Goal: Information Seeking & Learning: Learn about a topic

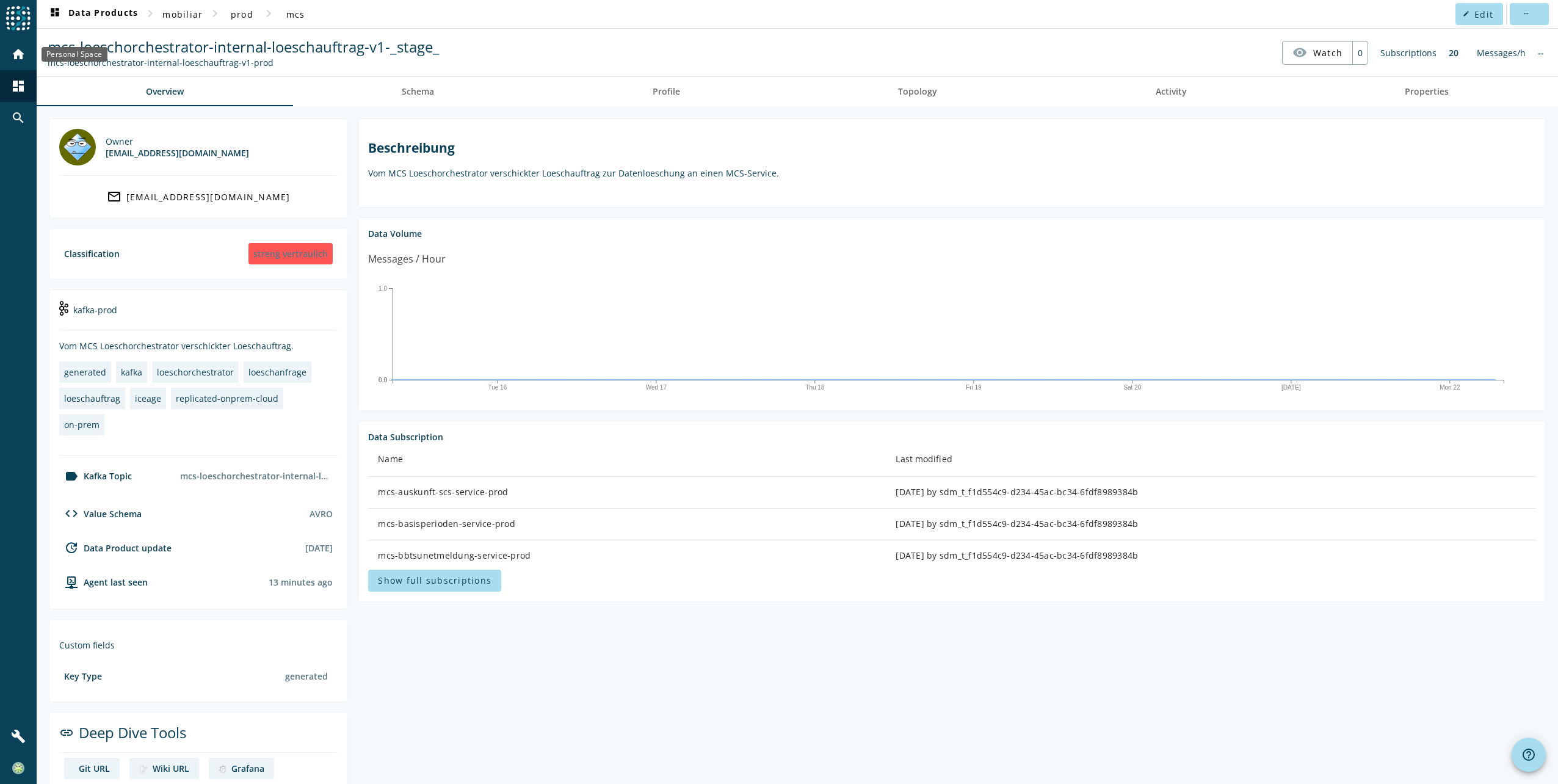
click at [28, 64] on div "home" at bounding box center [19, 54] width 32 height 32
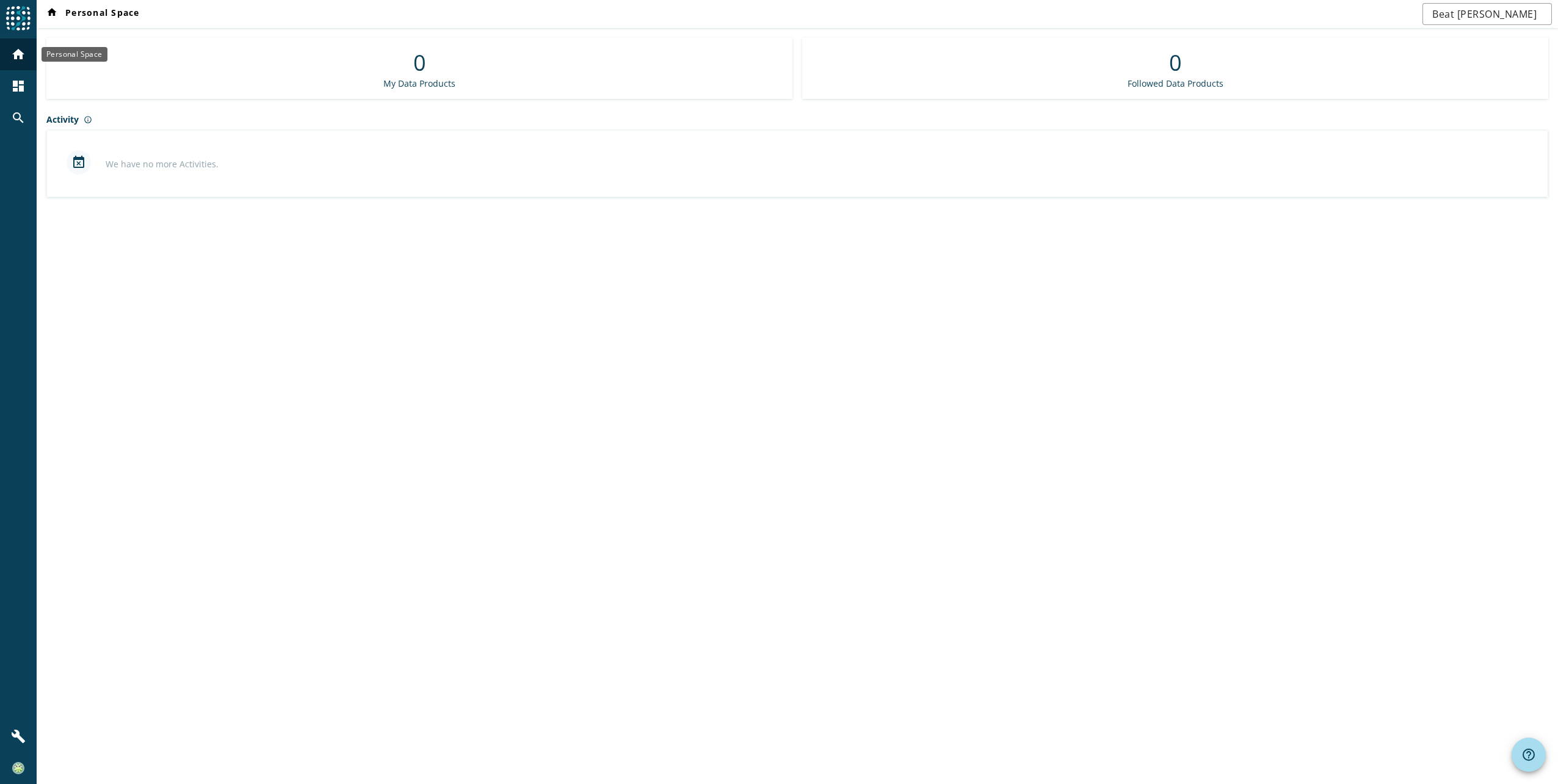
click at [12, 53] on mat-icon "home" at bounding box center [18, 54] width 15 height 15
click at [25, 87] on mat-icon "dashboard" at bounding box center [18, 85] width 15 height 15
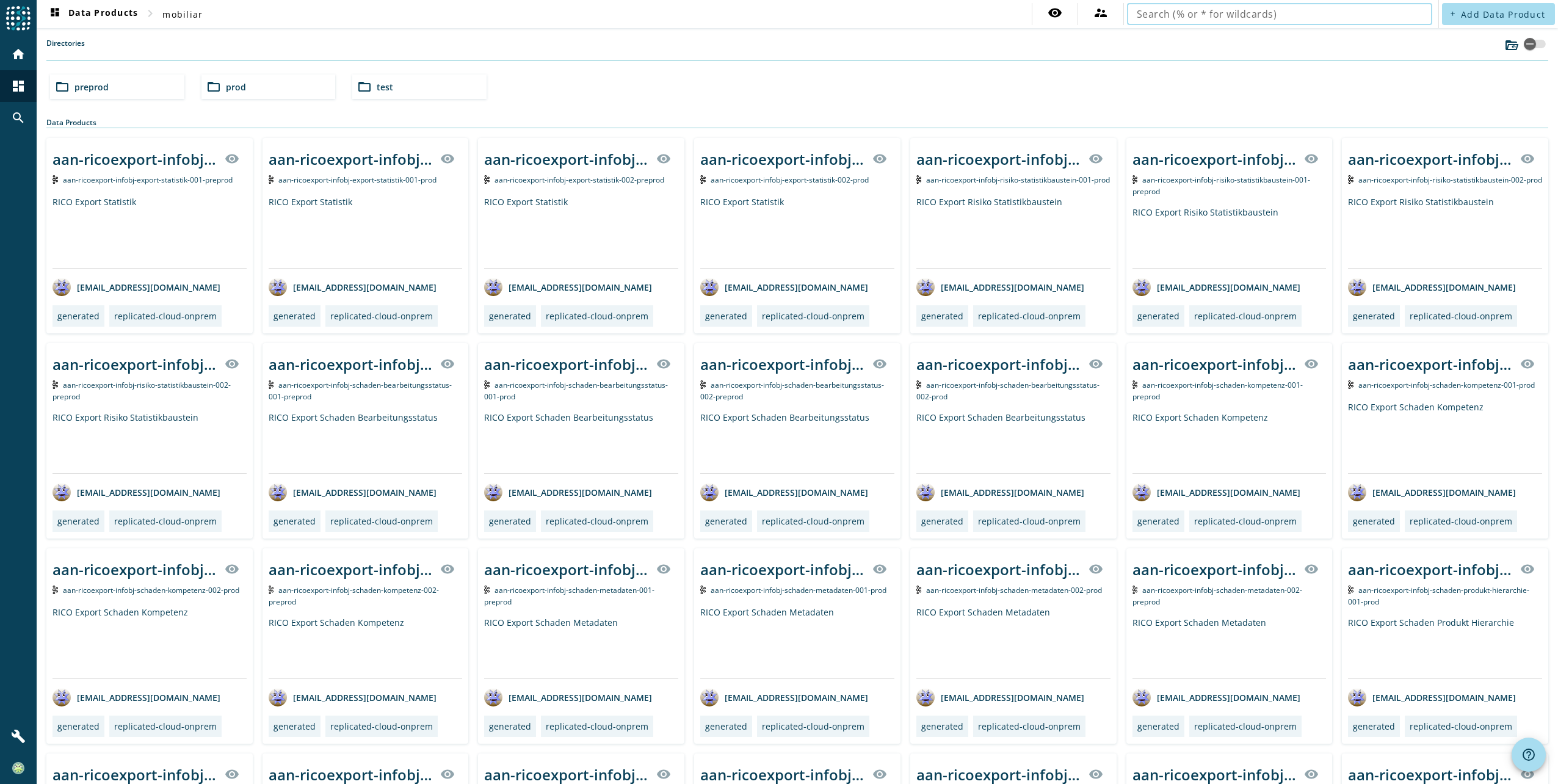
click at [1180, 13] on input "text" at bounding box center [1280, 14] width 286 height 15
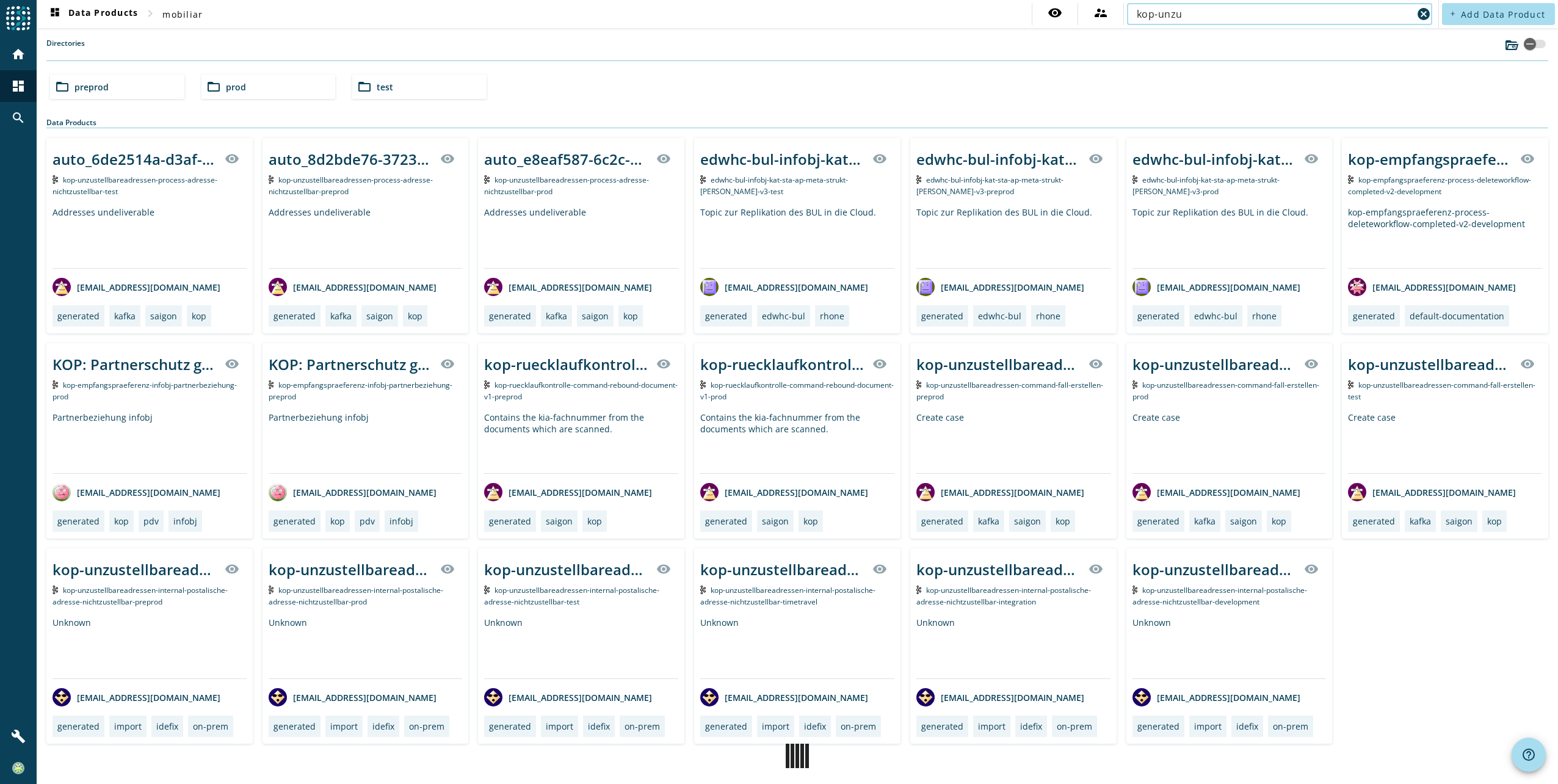
type input "kop-unzu"
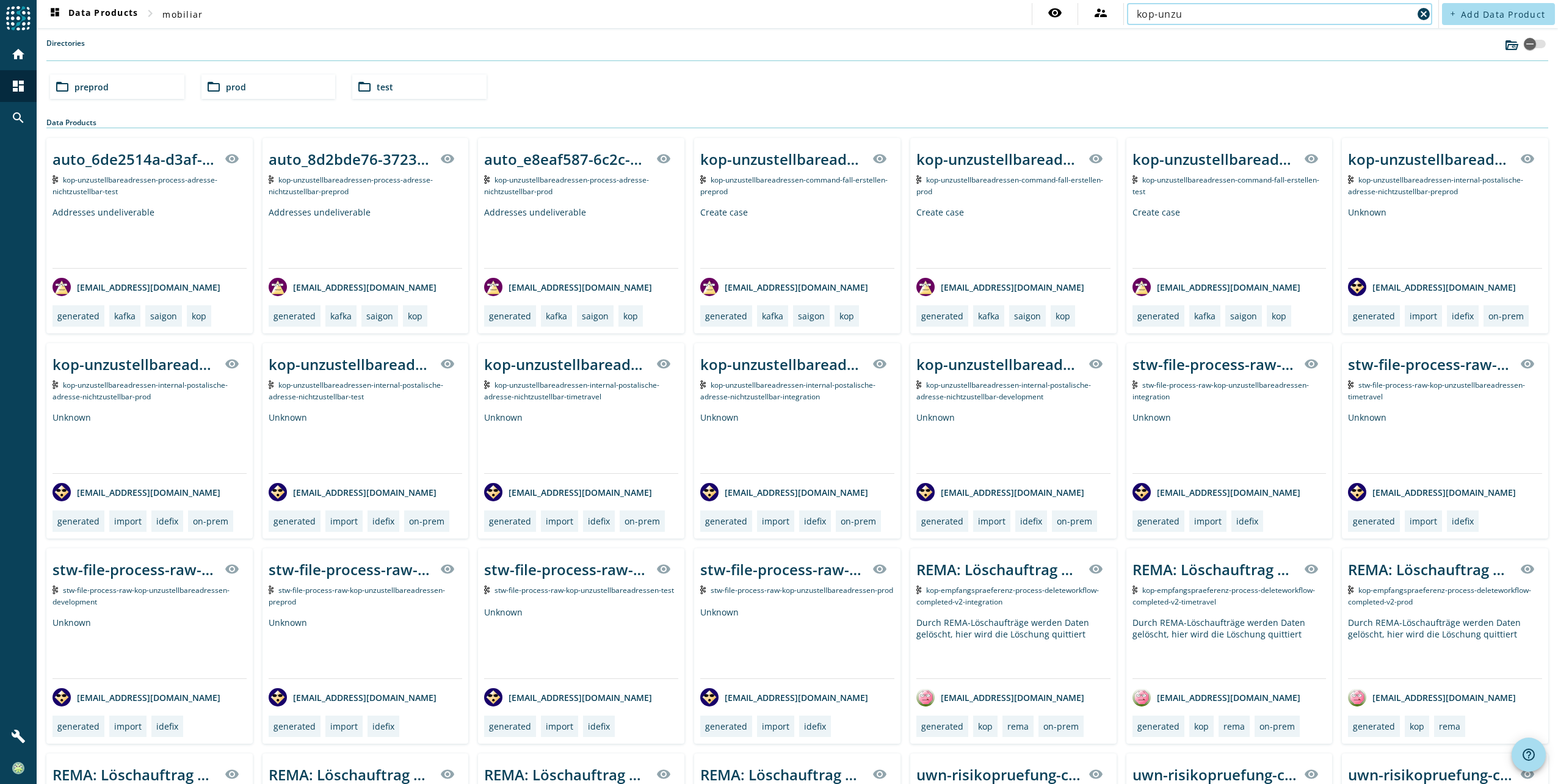
click at [973, 176] on span "kop-unzustellbareadressen-command-fall-erstellen-prod" at bounding box center [1010, 186] width 187 height 22
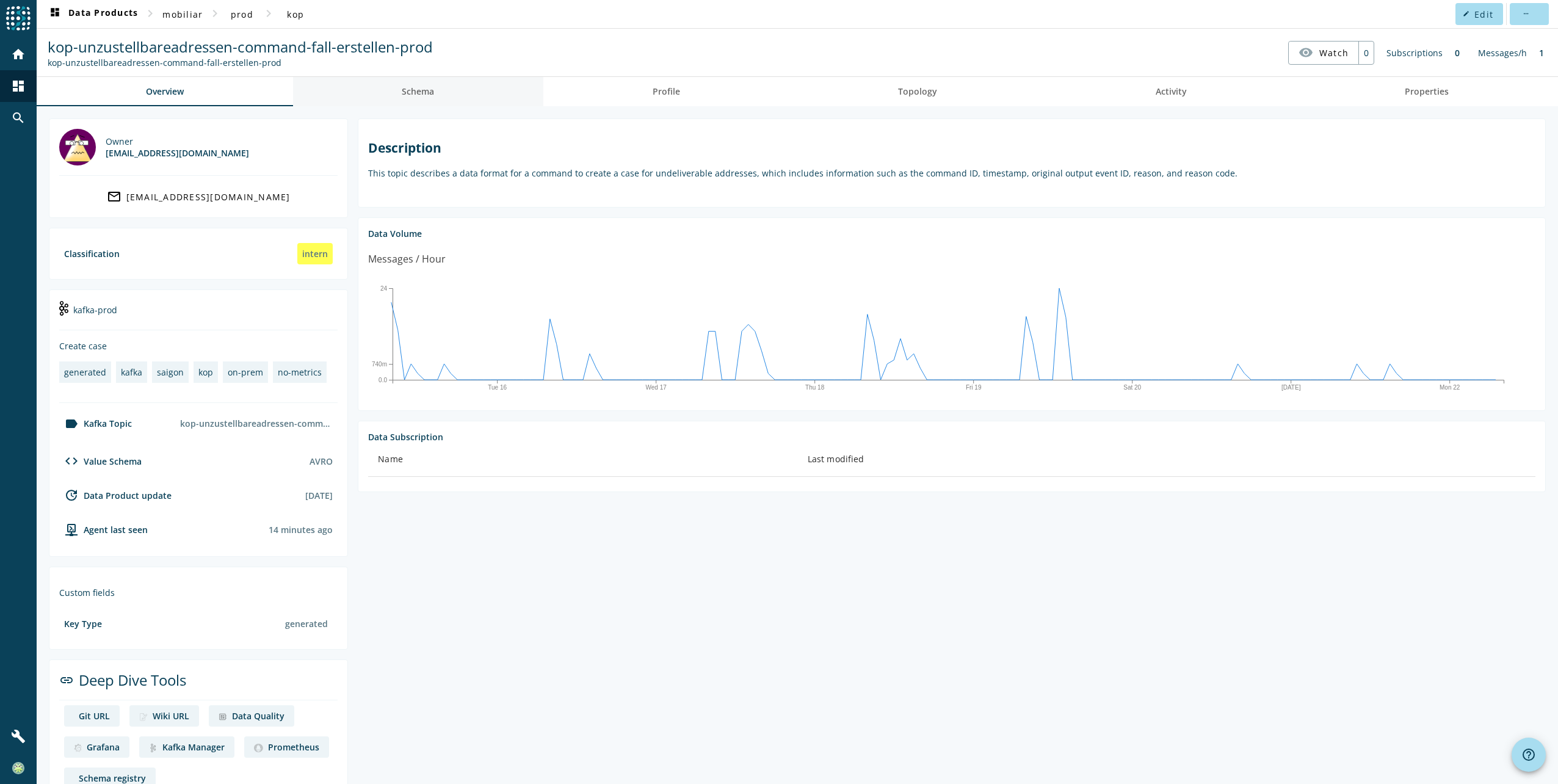
click at [417, 94] on span "Schema" at bounding box center [418, 92] width 33 height 8
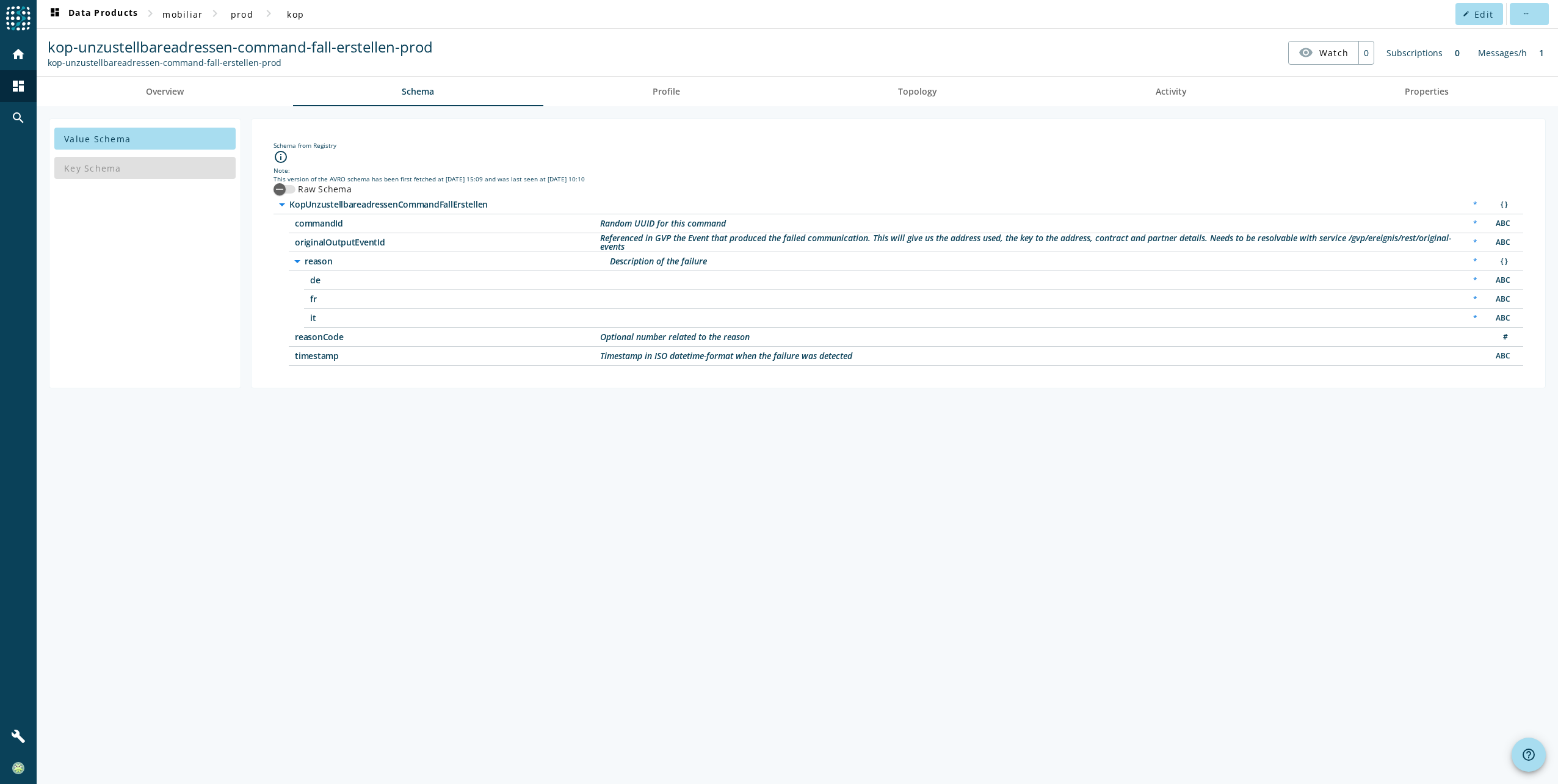
drag, startPoint x: 296, startPoint y: 241, endPoint x: 409, endPoint y: 241, distance: 113.0
click at [409, 241] on span "originalOutputEventId" at bounding box center [448, 242] width 305 height 8
click at [292, 196] on div "arrow_drop_down KopUnzustellbareadressenCommandFallErstellen * { }" at bounding box center [898, 205] width 1250 height 19
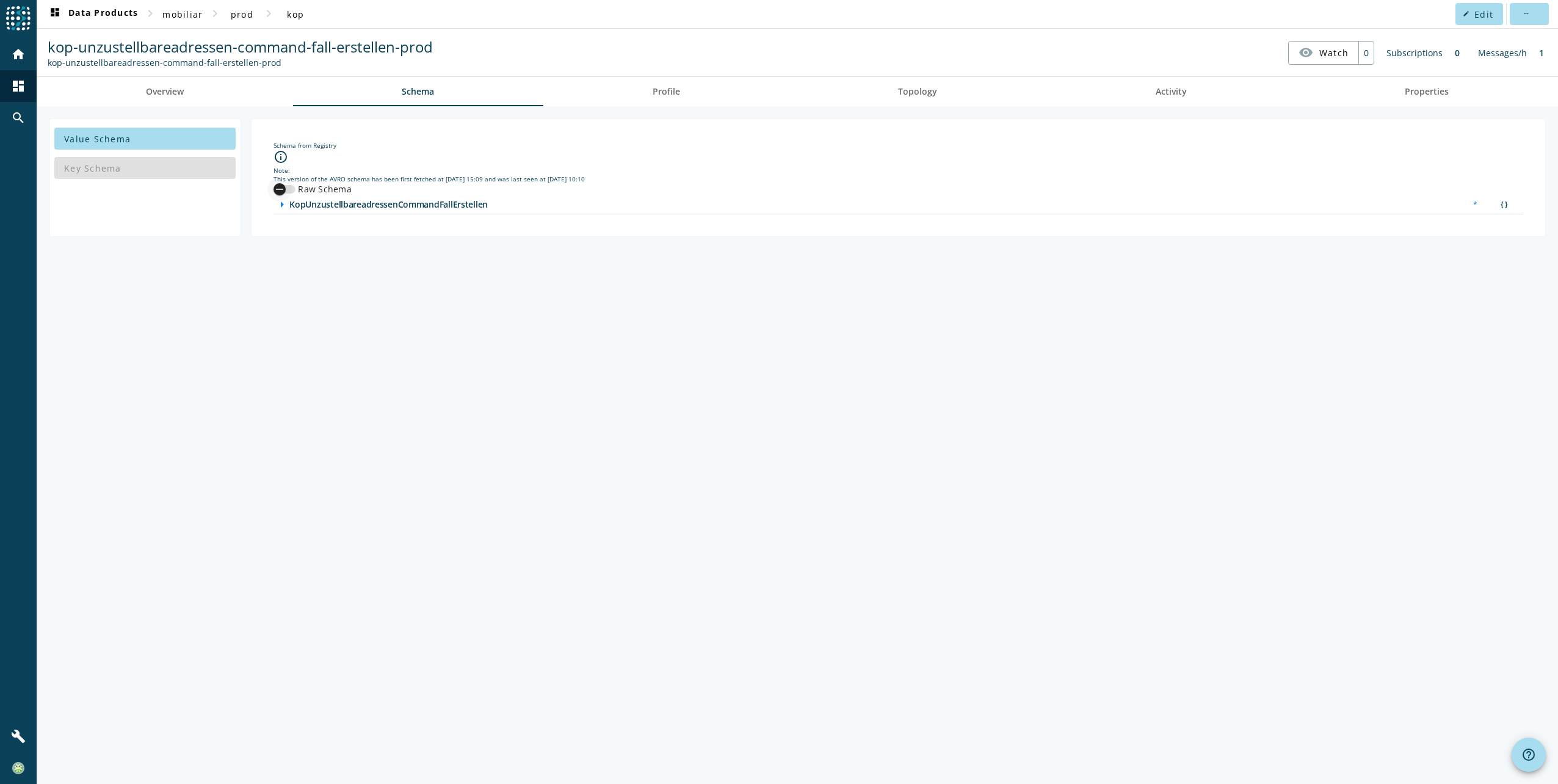
click at [291, 189] on div "button" at bounding box center [285, 189] width 22 height 8
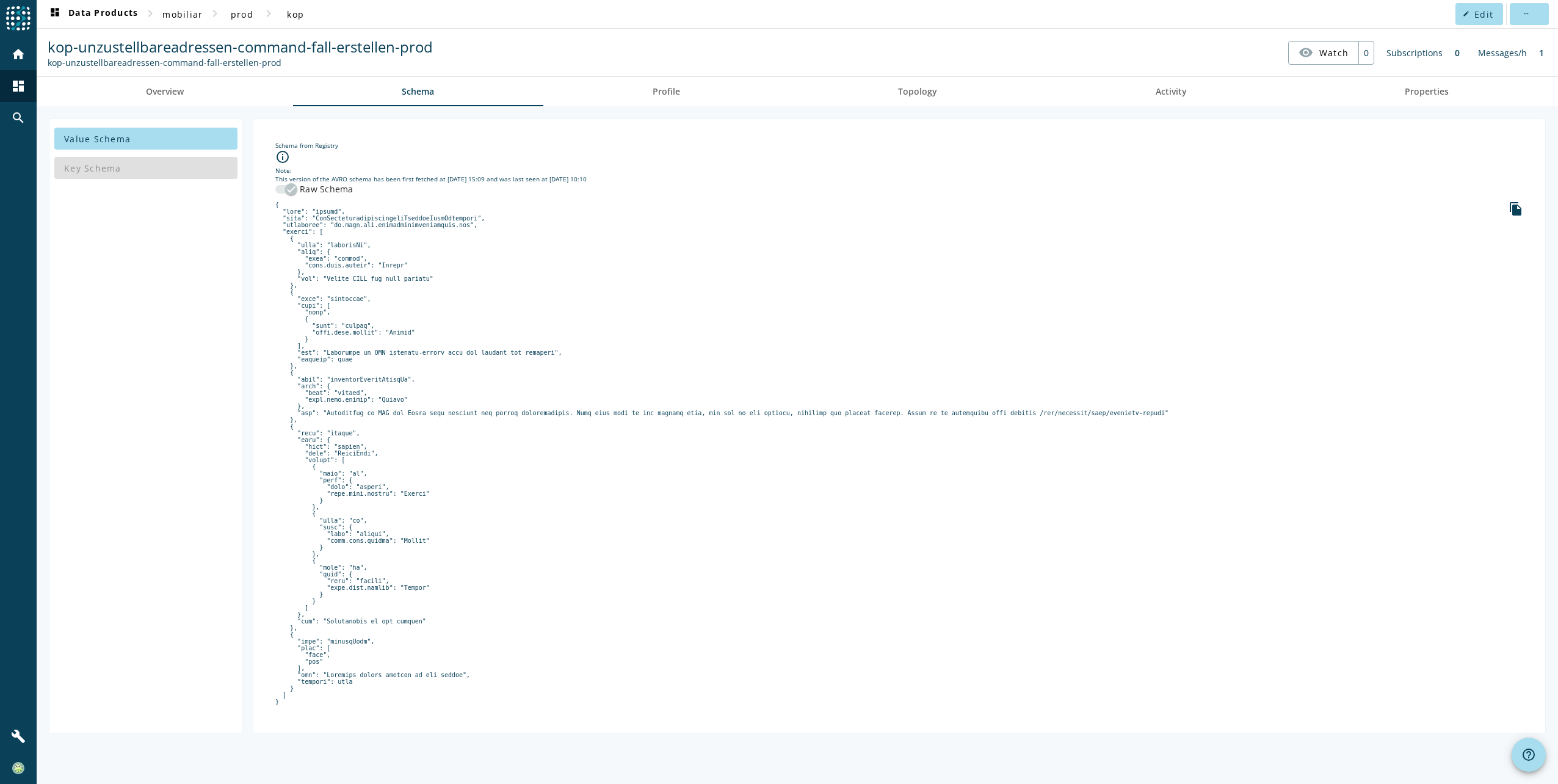
scroll to position [8, 0]
click at [286, 184] on icon "button" at bounding box center [291, 189] width 11 height 11
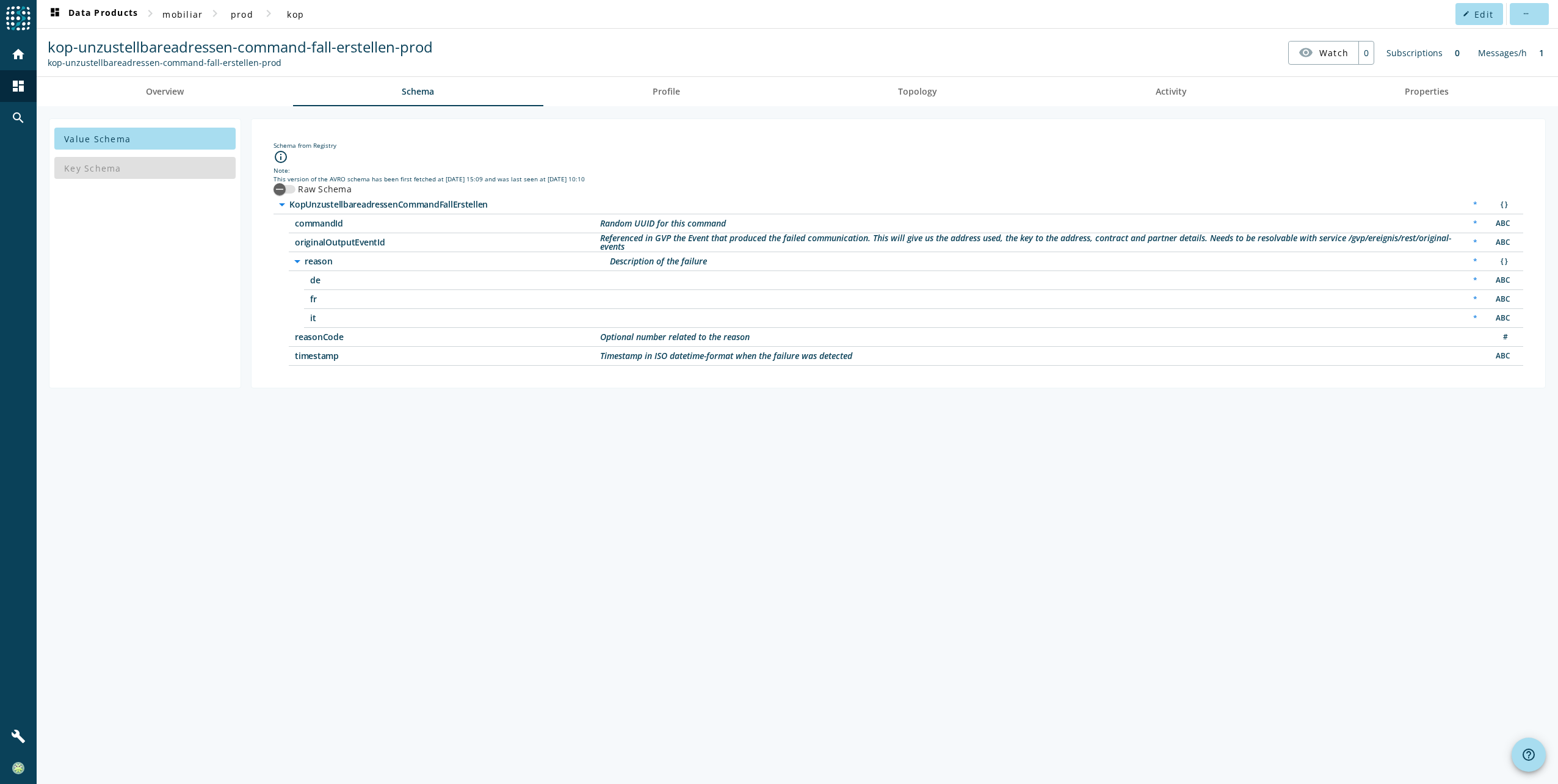
click at [451, 357] on span "timestamp" at bounding box center [448, 356] width 305 height 8
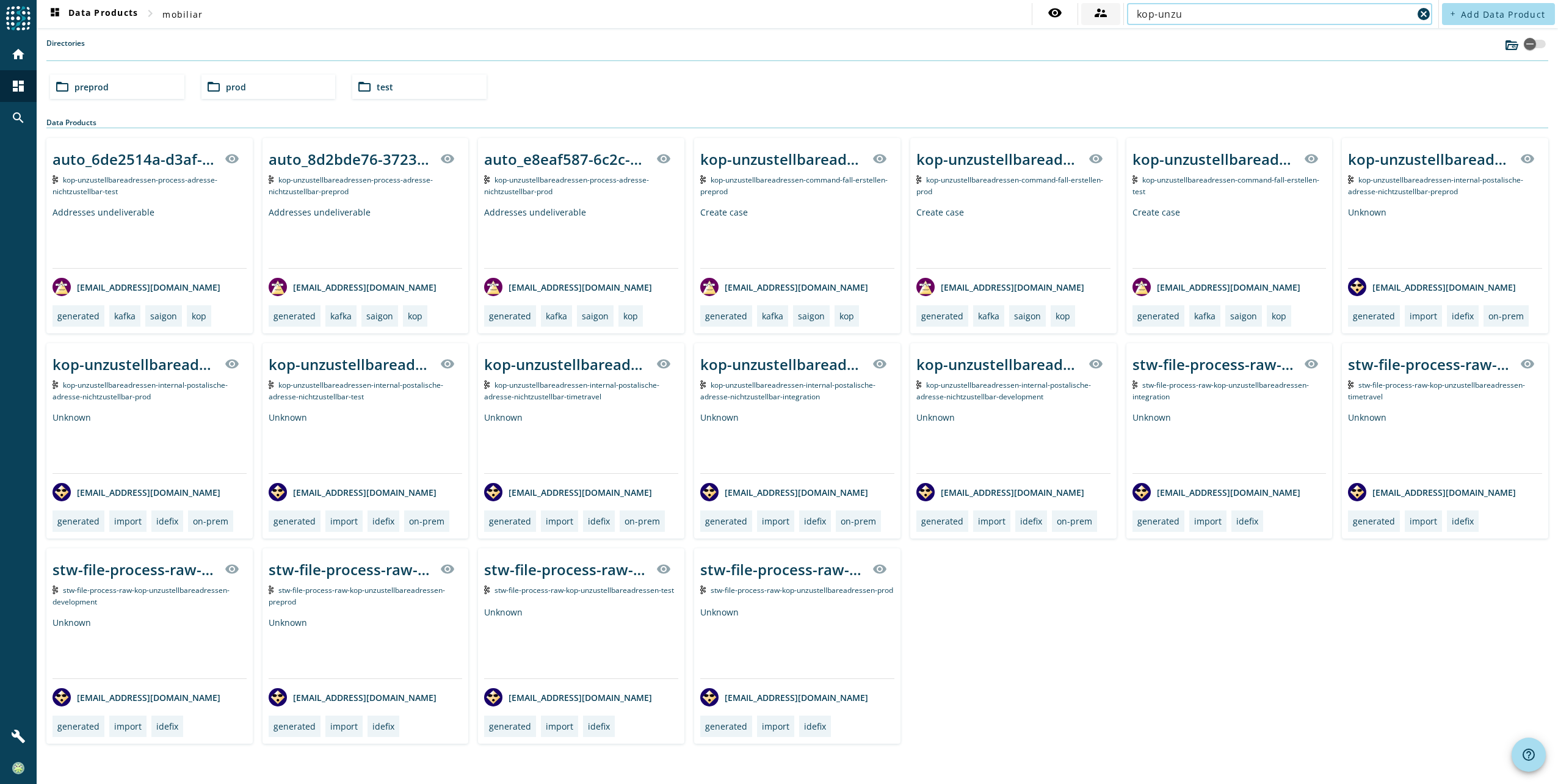
drag, startPoint x: 1196, startPoint y: 15, endPoint x: 1121, endPoint y: 12, distance: 75.1
click at [1121, 12] on div "visibility supervisor_account kop-unzu cancel" at bounding box center [1234, 14] width 404 height 22
type input "m"
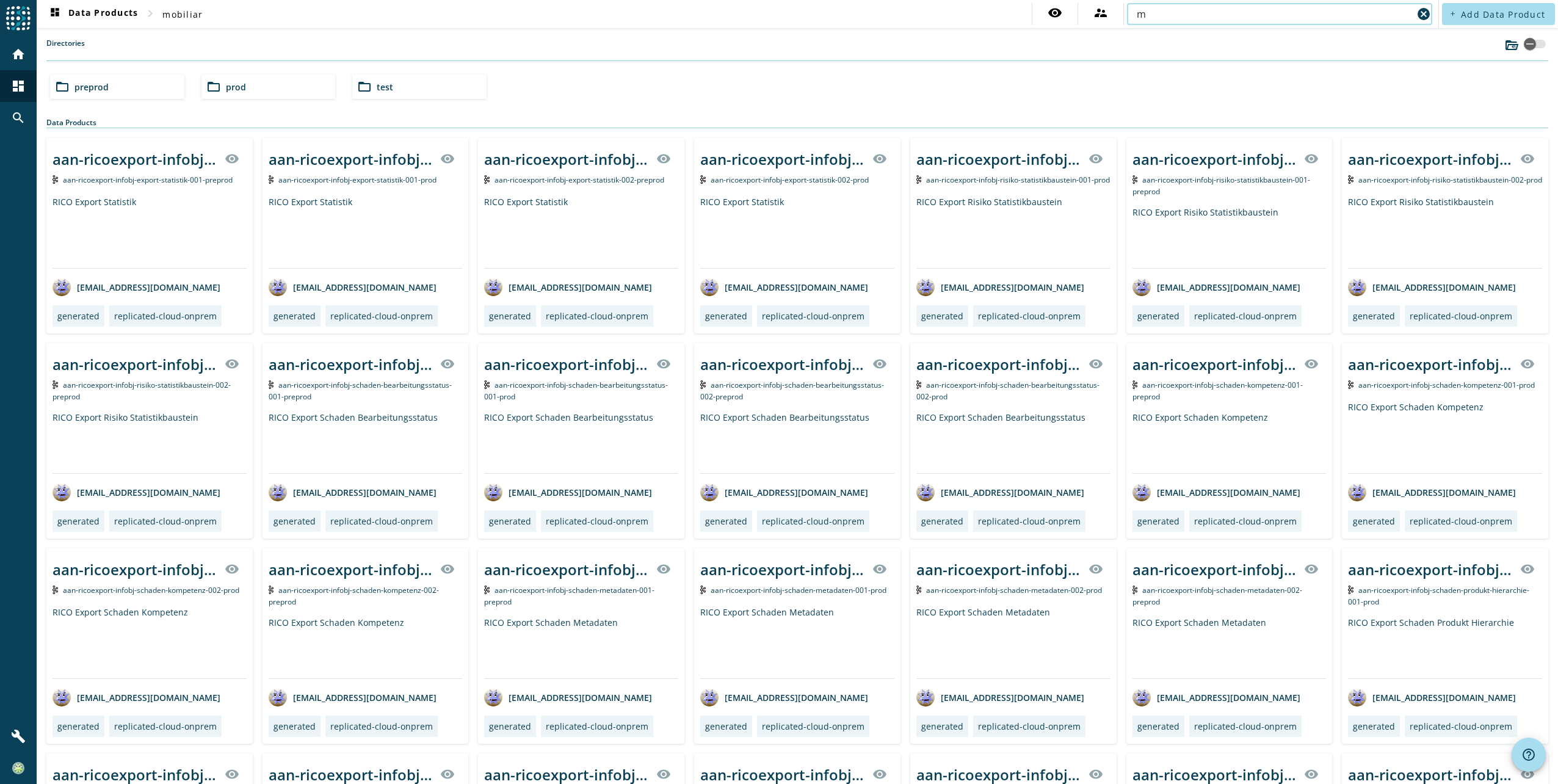
click at [1153, 12] on input "m" at bounding box center [1275, 14] width 276 height 15
click at [1188, 15] on input "m" at bounding box center [1275, 14] width 276 height 15
click at [1147, 17] on input "text" at bounding box center [1280, 14] width 286 height 15
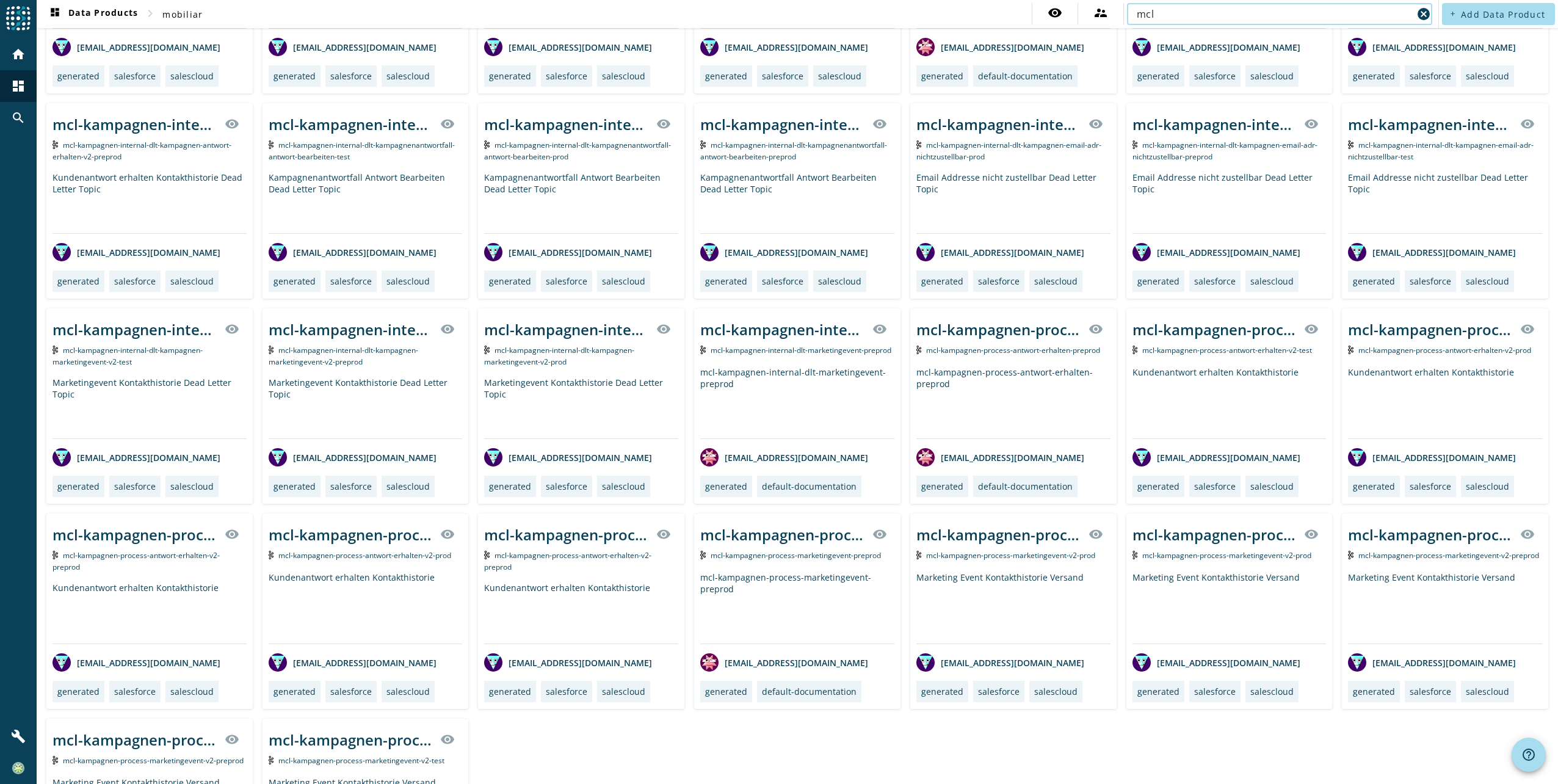
scroll to position [672, 0]
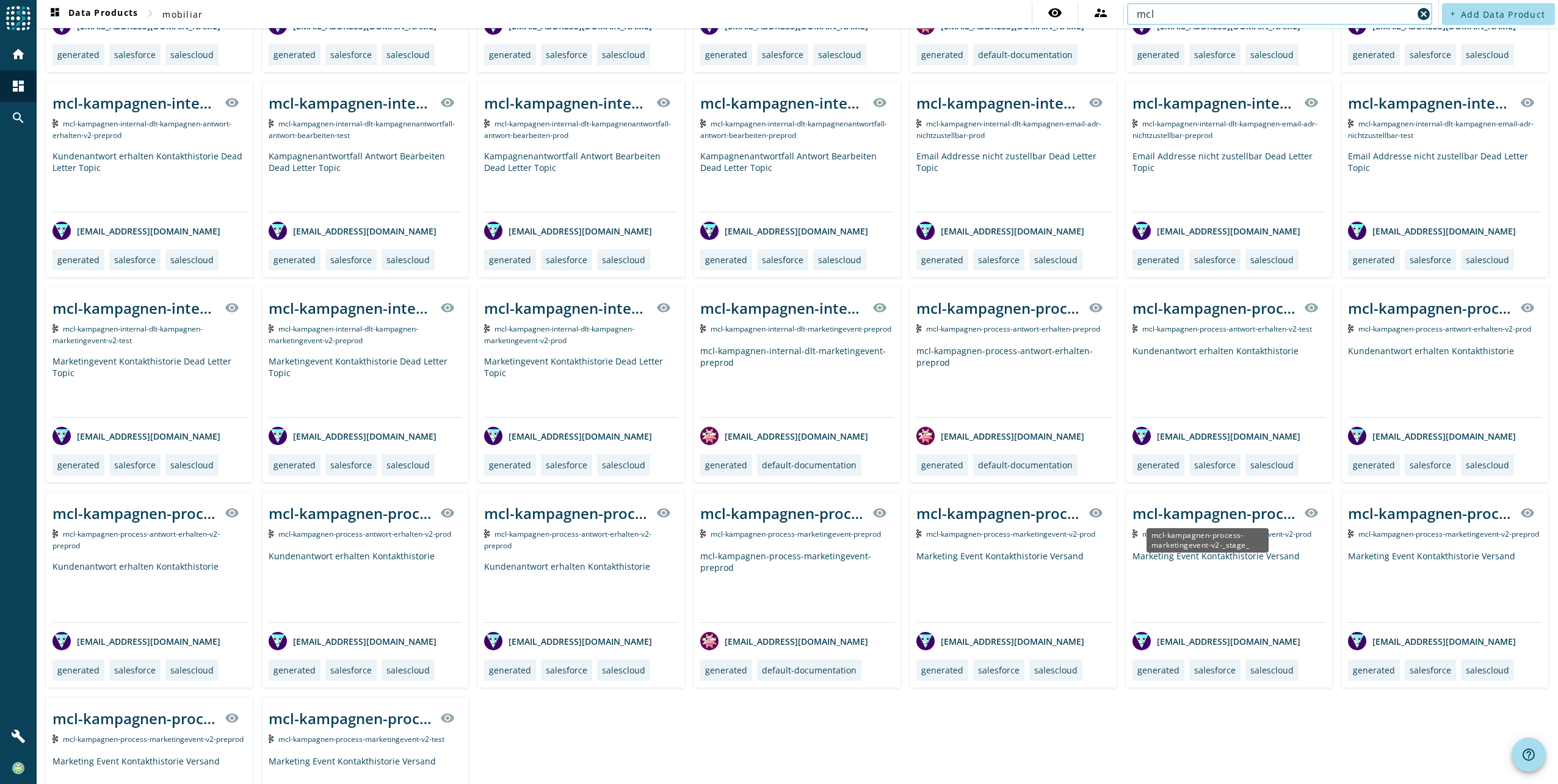
type input "mcl"
click at [1201, 518] on div "mcl-kampagnen-process-marketingevent-v2-_stage_" at bounding box center [1215, 513] width 165 height 20
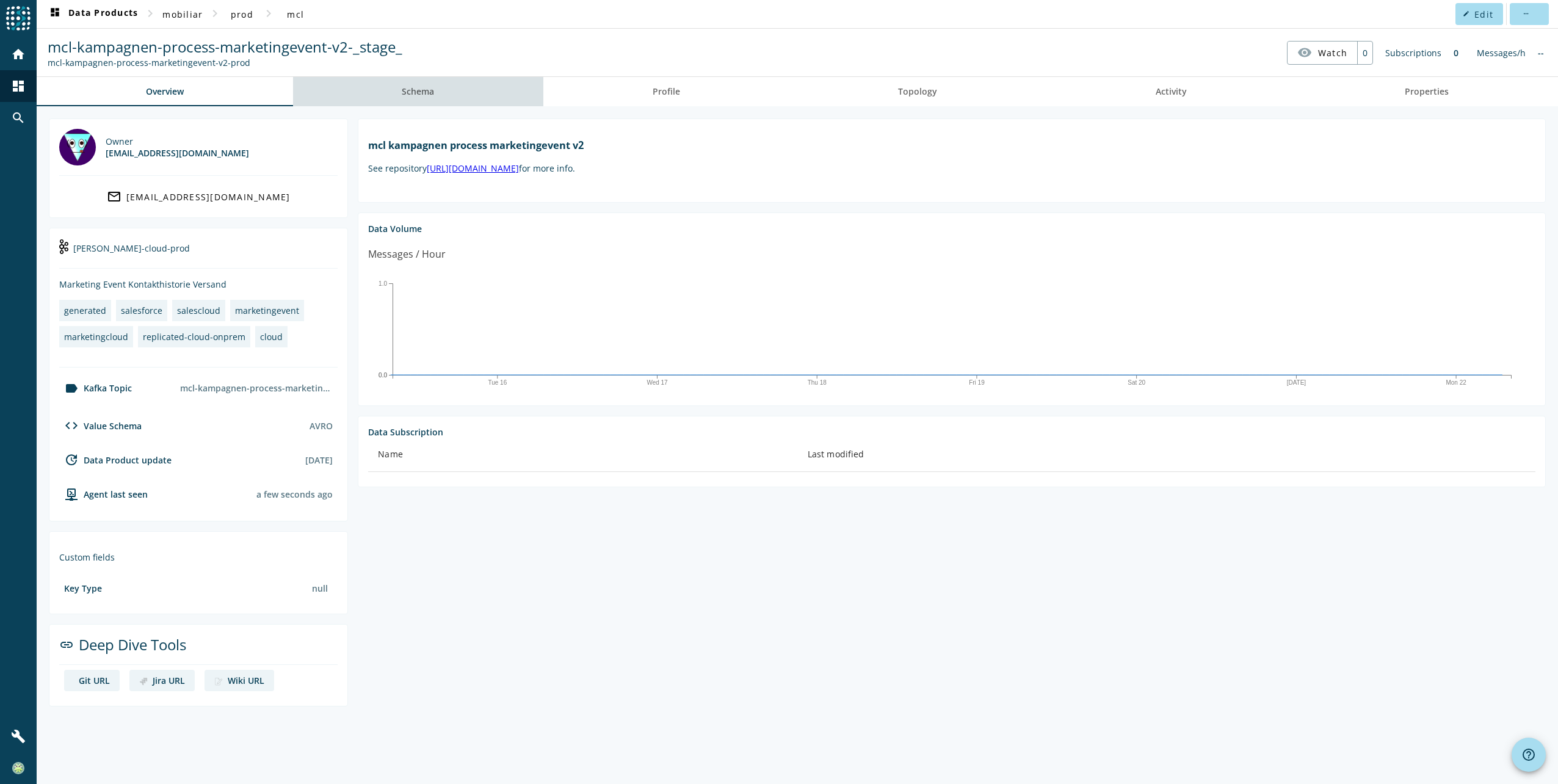
click at [419, 97] on span "Schema" at bounding box center [418, 92] width 33 height 29
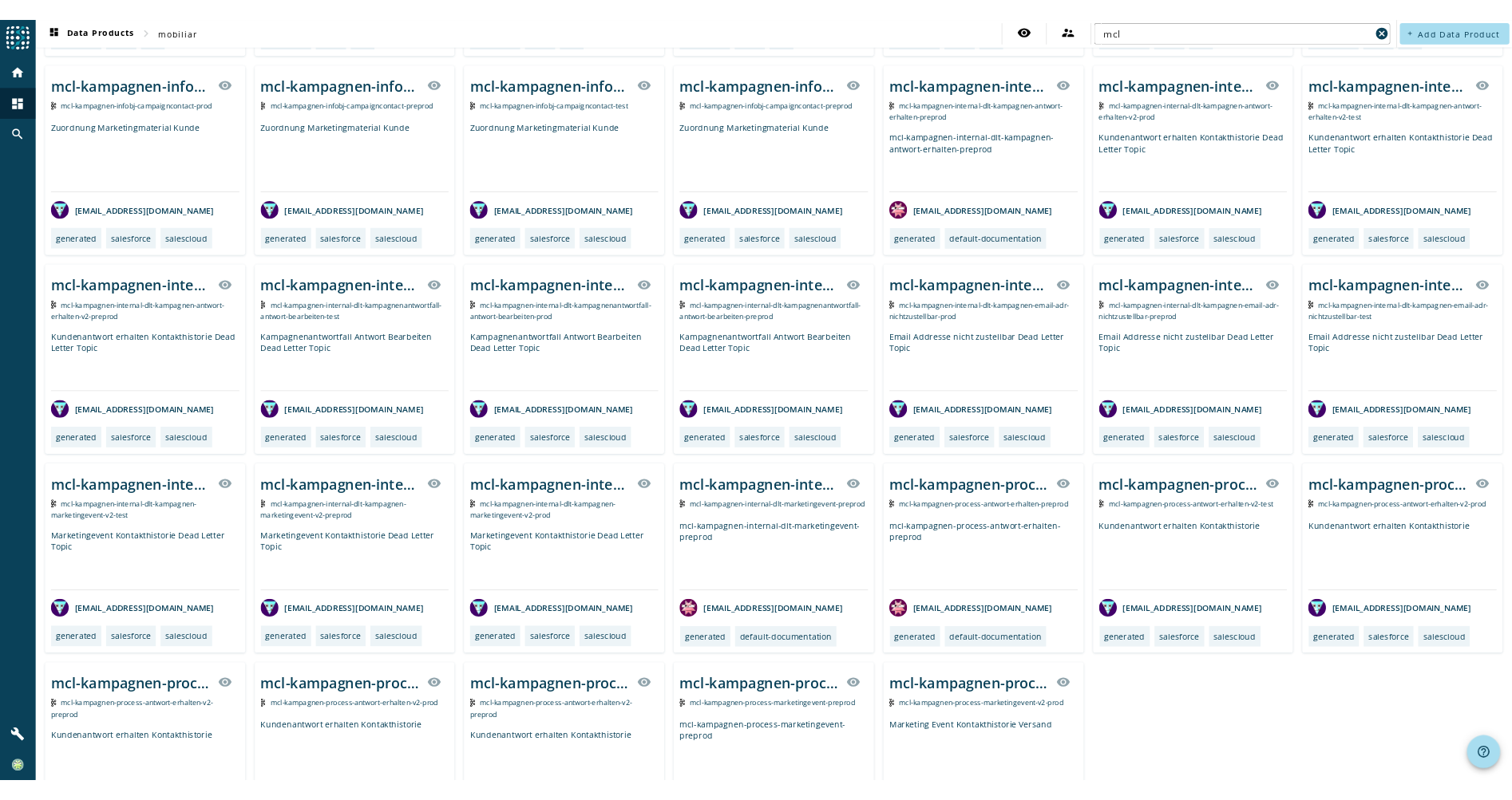
scroll to position [718, 0]
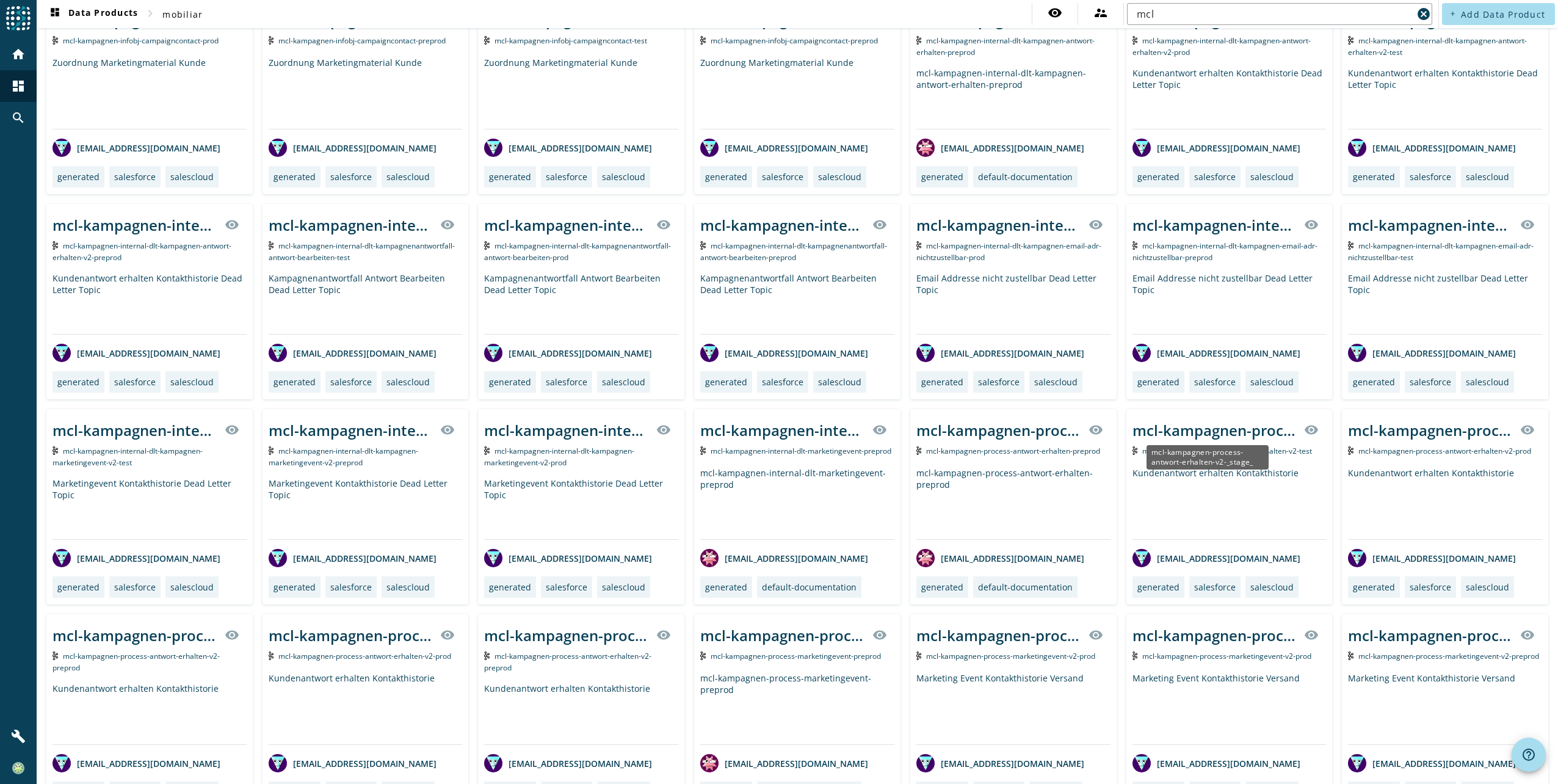
click at [1206, 436] on div "mcl-kampagnen-process-antwort-erhalten-v2-_stage_" at bounding box center [1215, 429] width 165 height 20
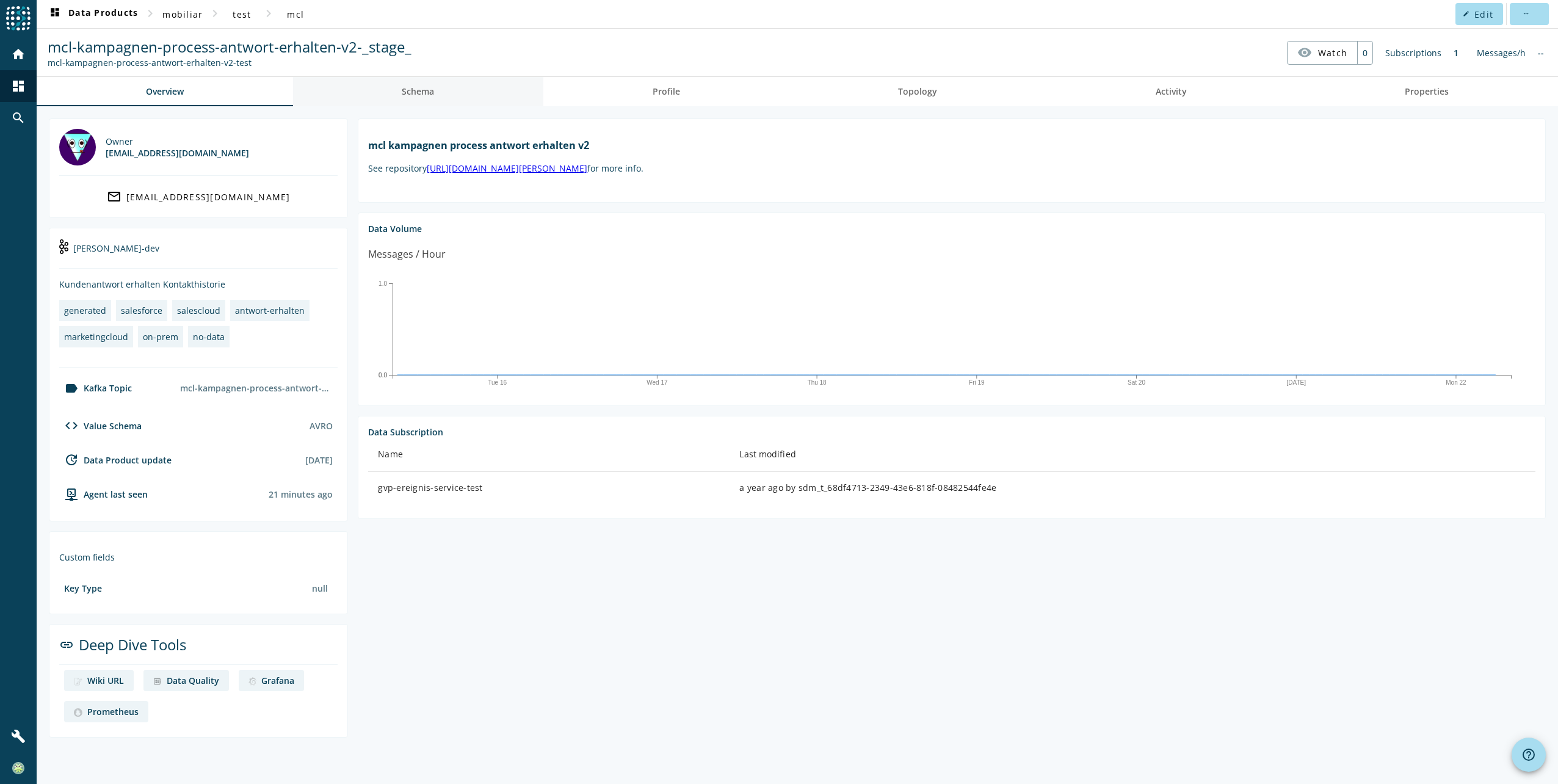
click at [426, 89] on span "Schema" at bounding box center [418, 92] width 33 height 8
